Goal: Information Seeking & Learning: Learn about a topic

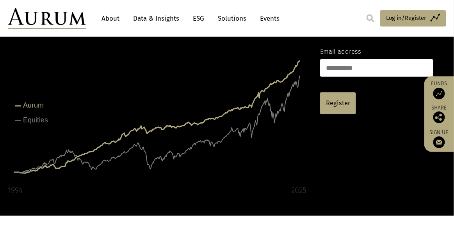
scroll to position [82, 0]
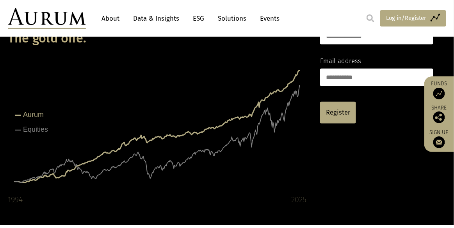
click at [392, 18] on span "Log in/Register" at bounding box center [406, 17] width 41 height 9
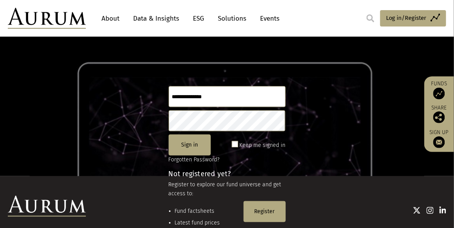
scroll to position [53, 0]
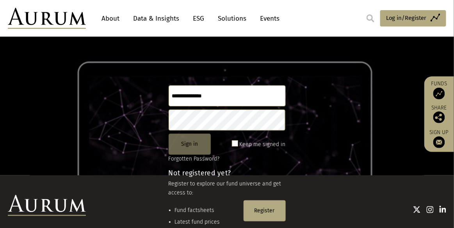
type input "**********"
click at [196, 150] on button "Sign in" at bounding box center [190, 144] width 42 height 21
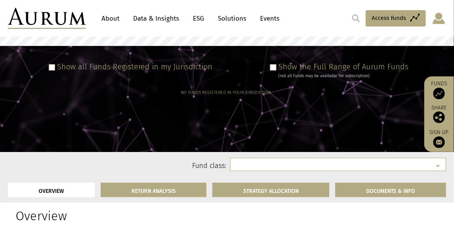
select select
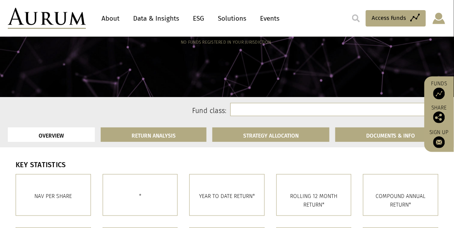
scroll to position [160, 0]
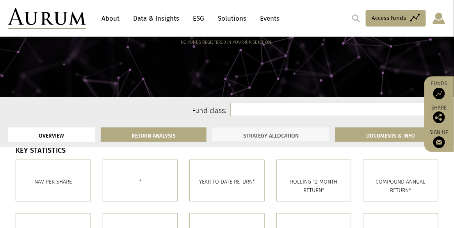
click at [219, 139] on link "STRATEGY ALLOCATION" at bounding box center [270, 135] width 117 height 14
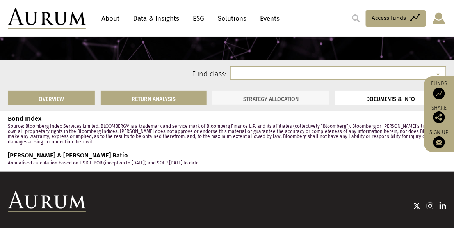
scroll to position [1076, 0]
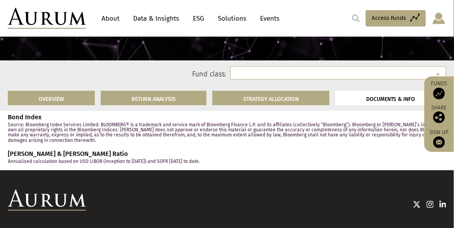
click at [382, 102] on li "DOCUMENTS & INFO" at bounding box center [390, 98] width 111 height 14
click at [399, 97] on li "DOCUMENTS & INFO" at bounding box center [390, 98] width 111 height 14
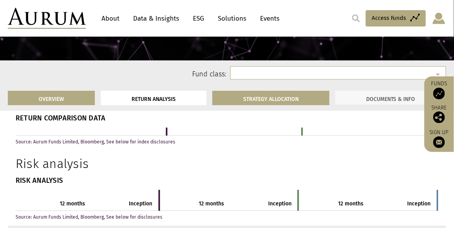
click at [381, 98] on link "DOCUMENTS & INFO" at bounding box center [390, 98] width 111 height 14
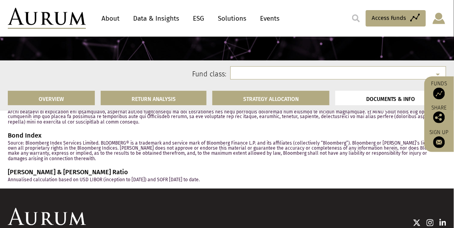
scroll to position [1120, 0]
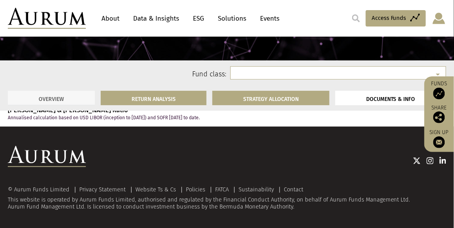
click at [66, 92] on link "OVERVIEW" at bounding box center [51, 98] width 87 height 14
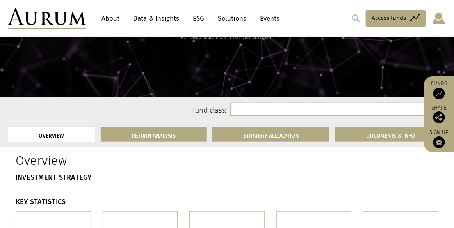
scroll to position [149, 0]
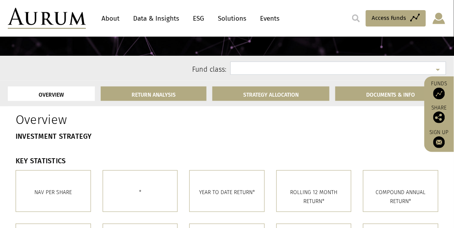
click at [333, 67] on select at bounding box center [338, 68] width 216 height 13
click at [437, 67] on select at bounding box center [338, 68] width 216 height 13
click at [438, 70] on select at bounding box center [338, 68] width 216 height 13
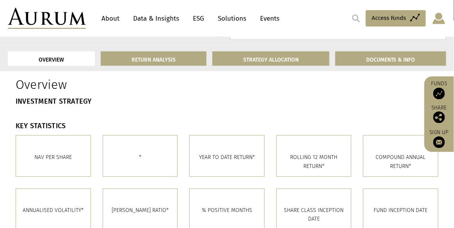
scroll to position [185, 0]
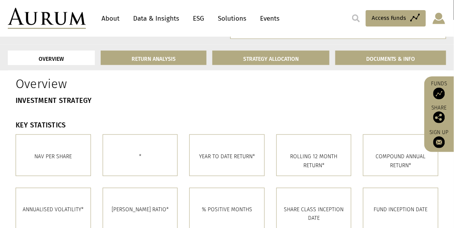
click at [437, 87] on link "Funds" at bounding box center [439, 89] width 22 height 19
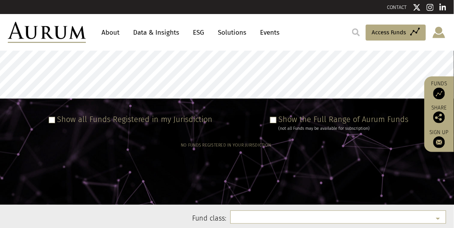
click at [337, 123] on label "Show the Full Range of Aurum Funds" at bounding box center [344, 119] width 130 height 9
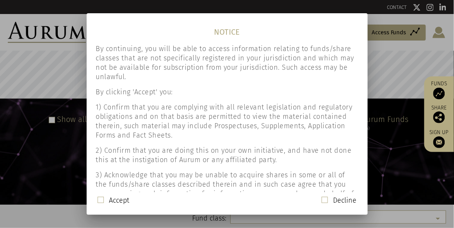
click at [113, 202] on label "Accept" at bounding box center [119, 200] width 20 height 9
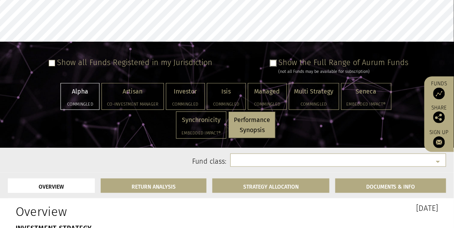
scroll to position [59, 0]
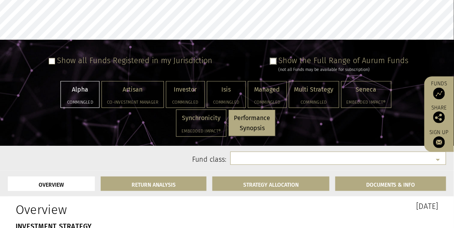
select select "**********"
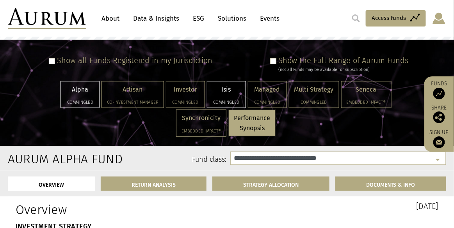
click at [214, 89] on p "Isis" at bounding box center [226, 90] width 28 height 10
select select "**********"
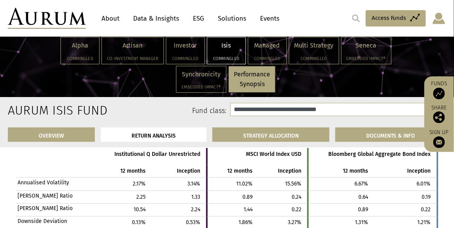
scroll to position [1754, 0]
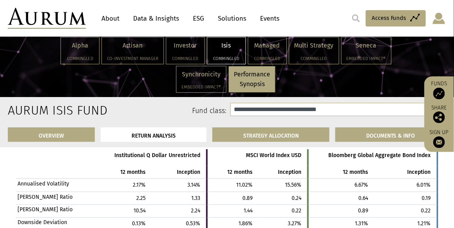
click at [440, 113] on img at bounding box center [439, 118] width 12 height 12
click at [428, 116] on img at bounding box center [426, 119] width 12 height 6
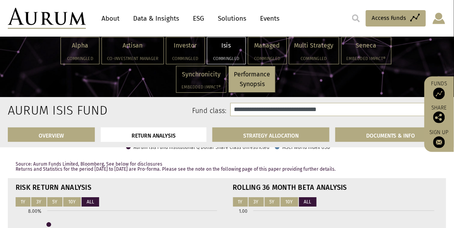
scroll to position [2206, 0]
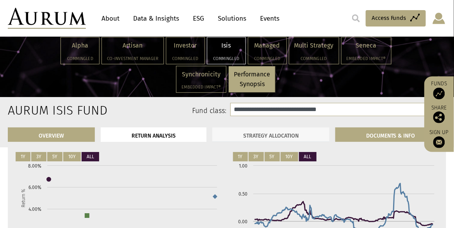
click at [301, 136] on link "STRATEGY ALLOCATION" at bounding box center [270, 135] width 117 height 14
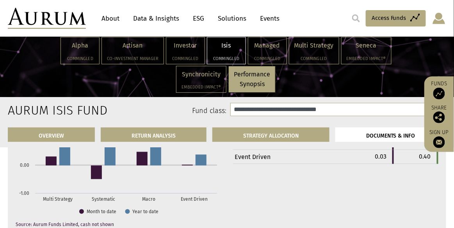
scroll to position [2603, 0]
click at [362, 134] on li "DOCUMENTS & INFO" at bounding box center [390, 135] width 111 height 14
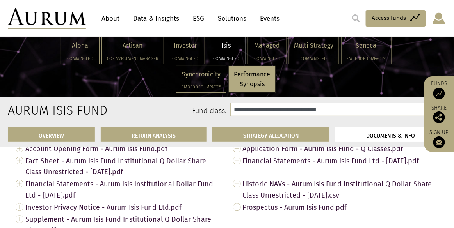
scroll to position [2737, 0]
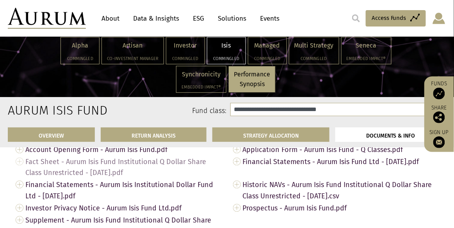
click at [133, 162] on span "Fact Sheet - Aurum Isis Fund Institutional Q Dollar Share Class Unrestricted - …" at bounding box center [123, 167] width 196 height 23
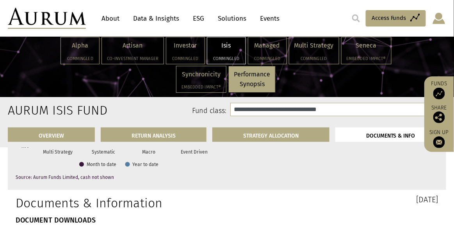
scroll to position [2648, 0]
